Goal: Navigation & Orientation: Find specific page/section

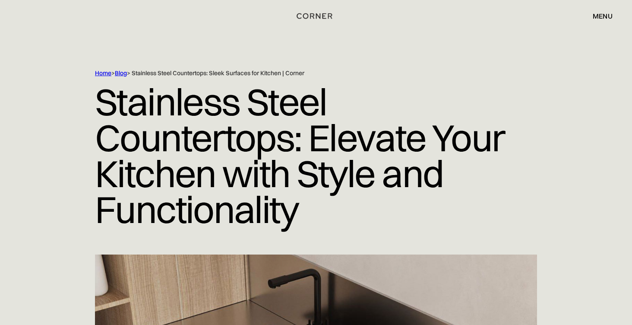
click at [604, 17] on div "menu" at bounding box center [603, 16] width 20 height 7
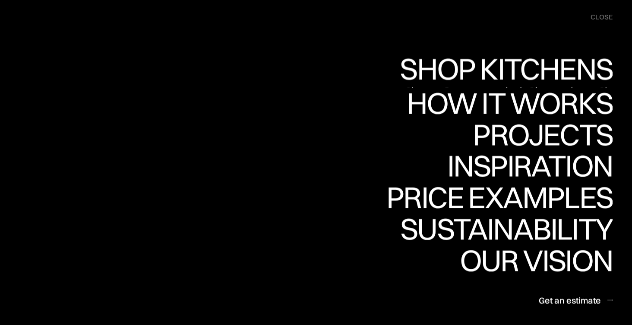
click at [559, 84] on div "Shop Kitchens" at bounding box center [503, 99] width 217 height 30
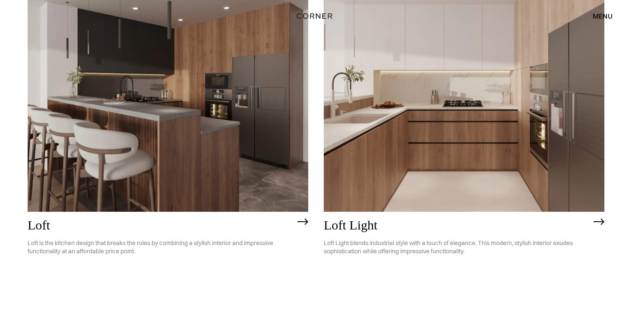
scroll to position [2339, 0]
